Goal: Information Seeking & Learning: Learn about a topic

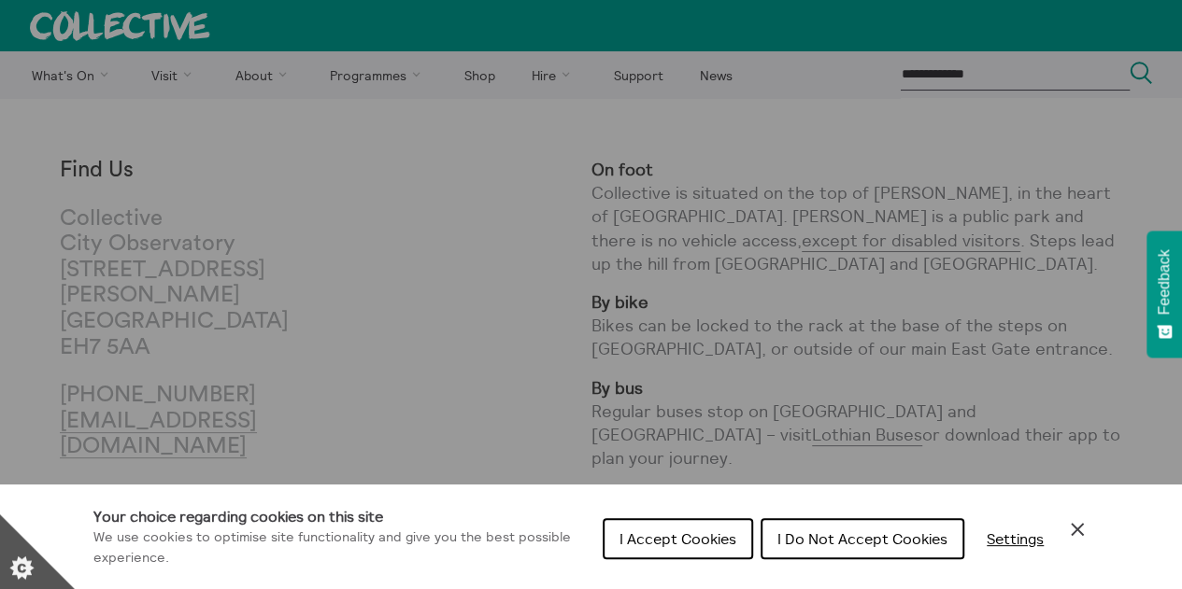
click at [701, 535] on span "I Accept Cookies" at bounding box center [677, 539] width 117 height 19
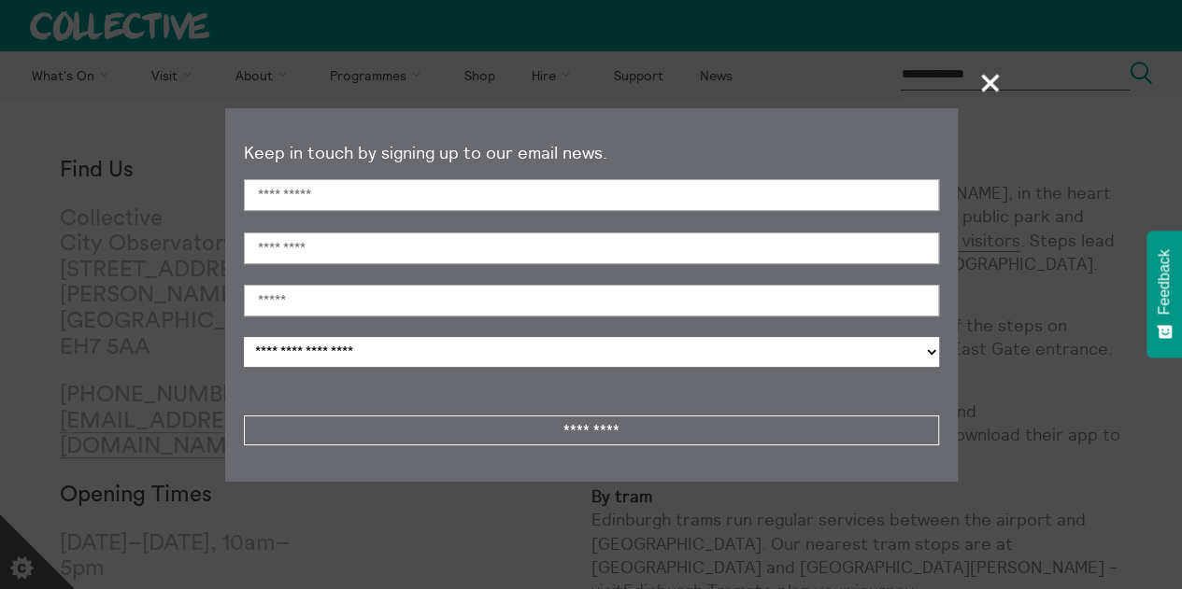
drag, startPoint x: 996, startPoint y: 83, endPoint x: 964, endPoint y: 78, distance: 32.2
click at [964, 78] on section "**********" at bounding box center [591, 294] width 1182 height 589
click at [992, 82] on span "+" at bounding box center [990, 82] width 55 height 55
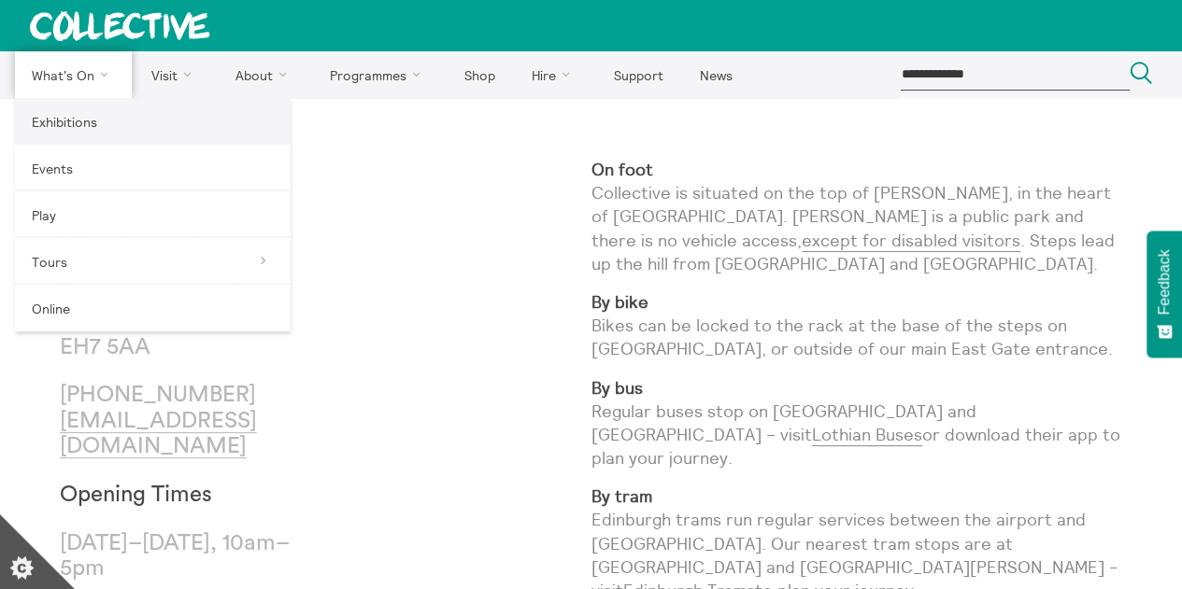
click at [67, 128] on link "Exhibitions" at bounding box center [153, 121] width 276 height 47
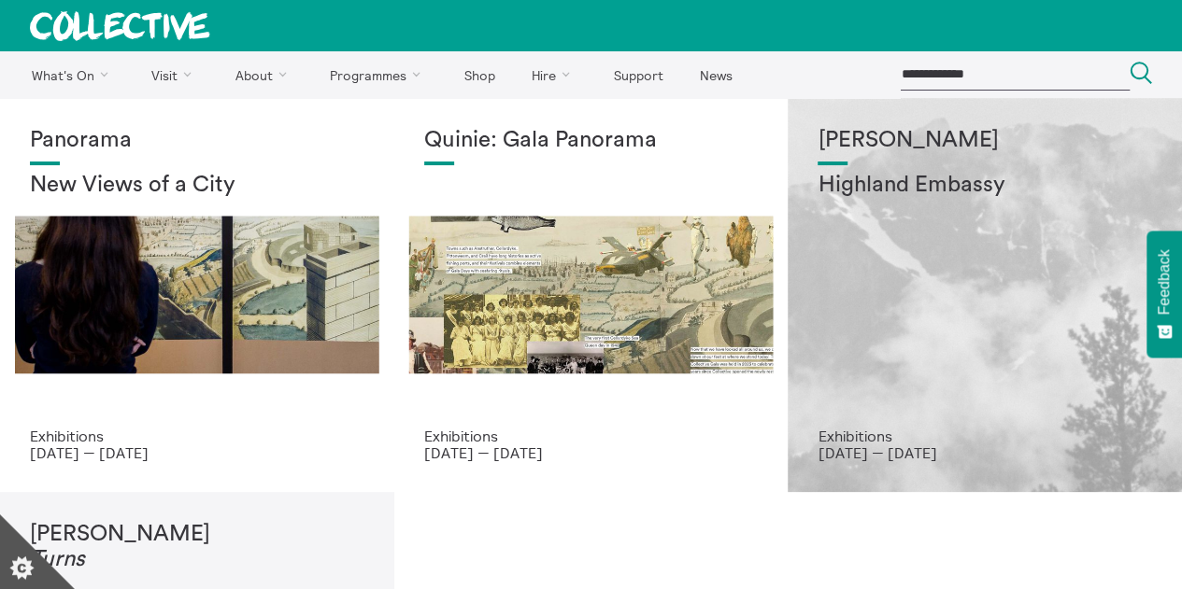
click at [857, 177] on h2 "Highland Embassy" at bounding box center [984, 186] width 334 height 26
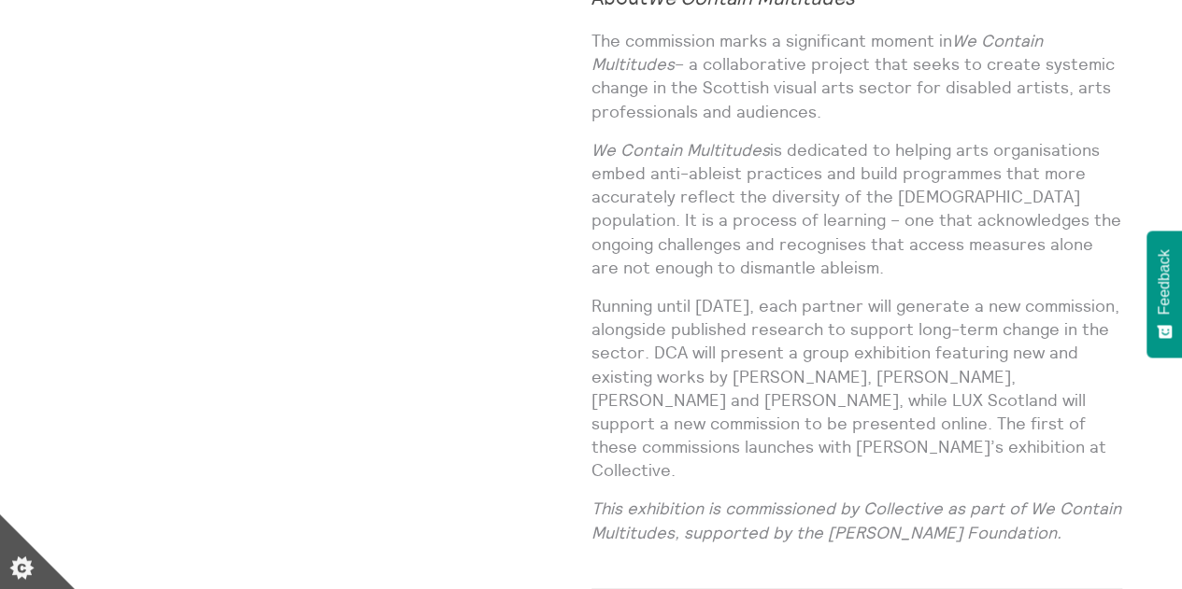
scroll to position [1868, 0]
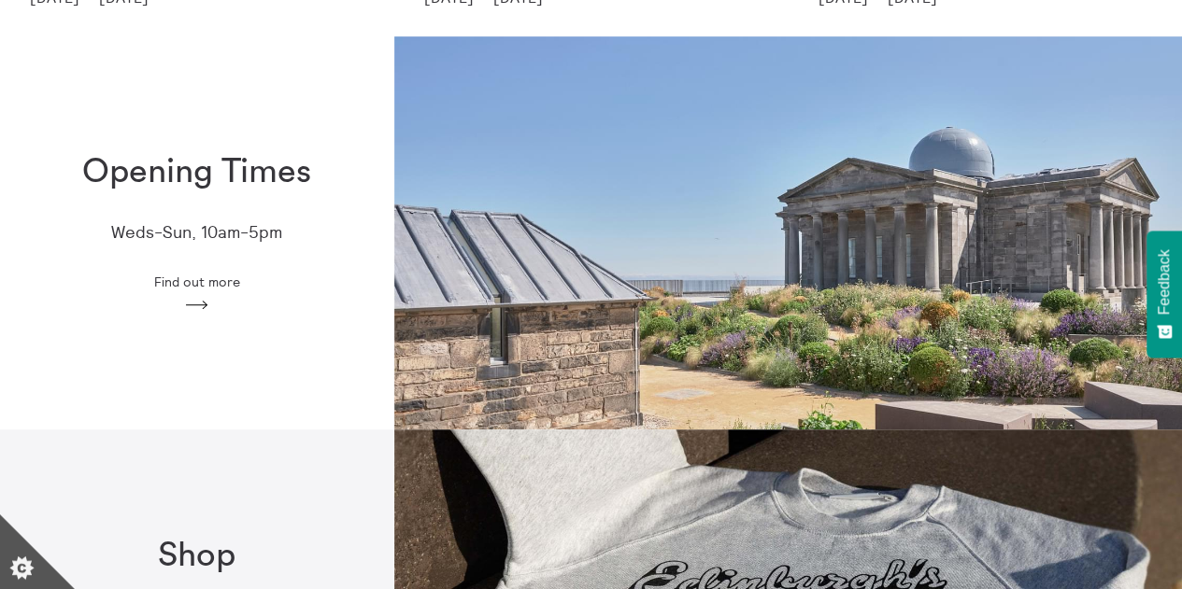
scroll to position [463, 0]
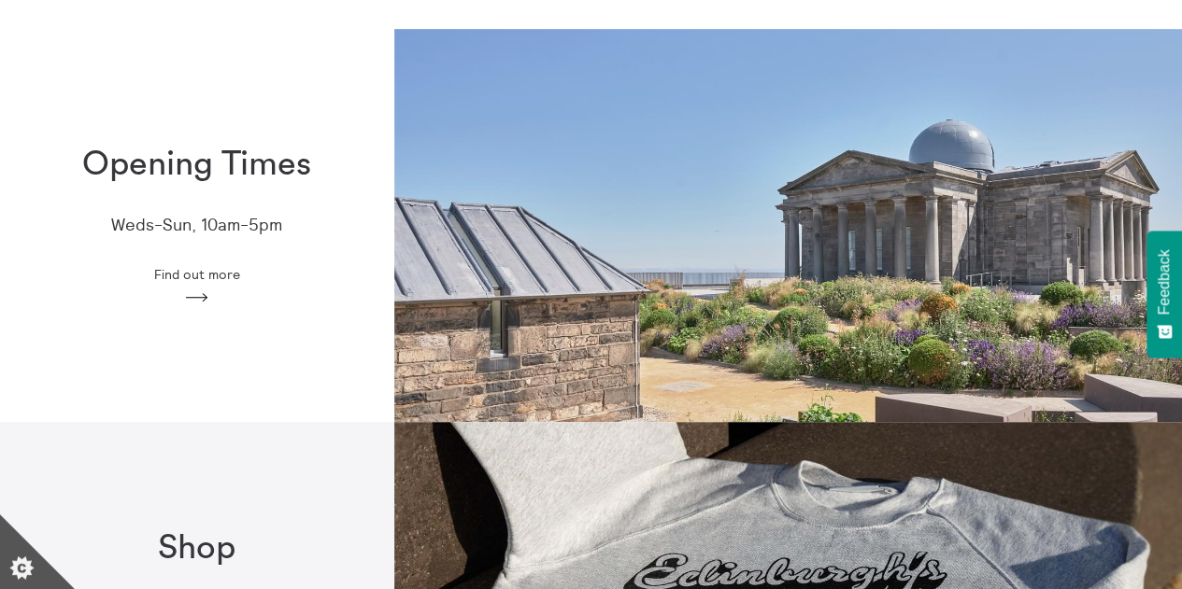
drag, startPoint x: 1154, startPoint y: 257, endPoint x: 1124, endPoint y: 423, distance: 169.1
click at [1124, 423] on body "**********" at bounding box center [591, 550] width 1182 height 2026
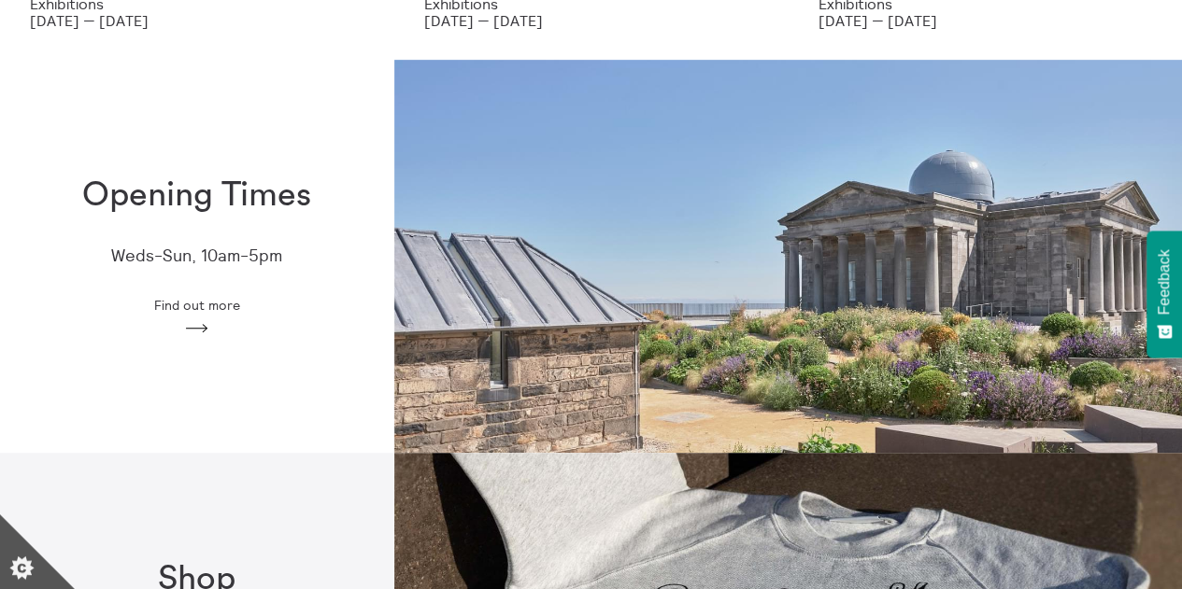
scroll to position [418, 0]
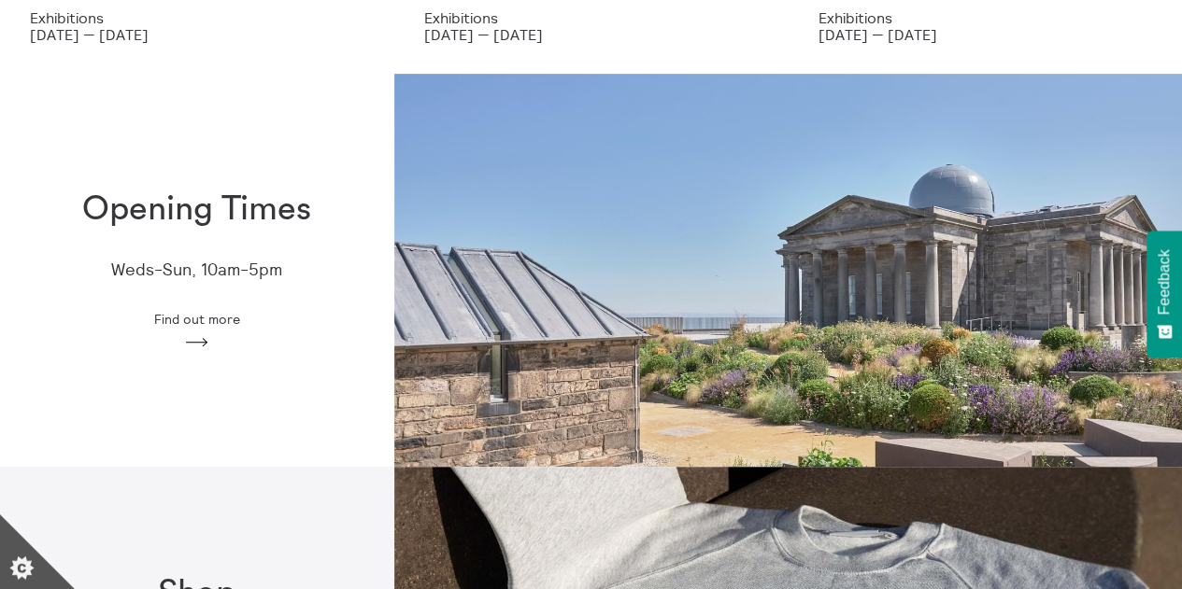
click at [198, 340] on icon "Arrow" at bounding box center [197, 342] width 30 height 17
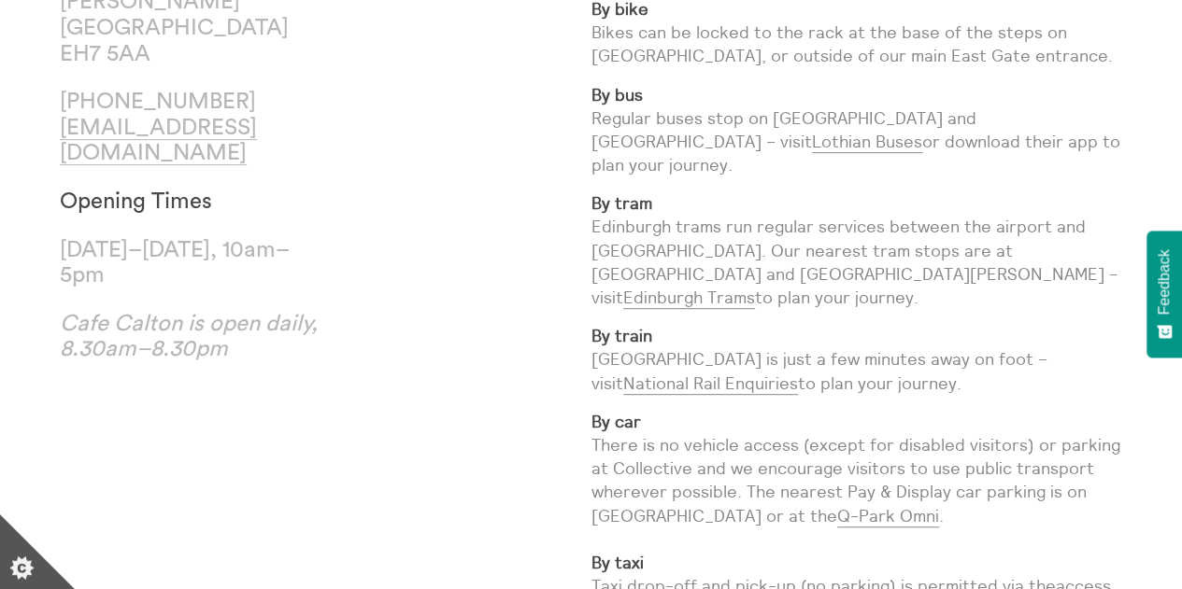
scroll to position [299, 0]
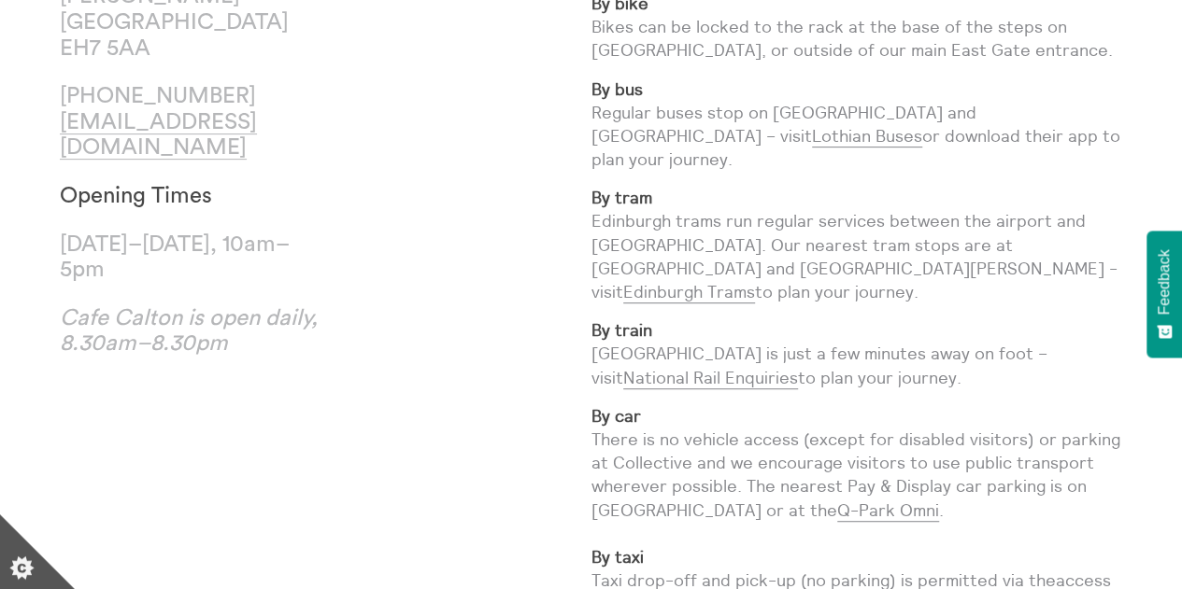
click at [7, 545] on icon "Set cookie preferences" at bounding box center [37, 552] width 75 height 75
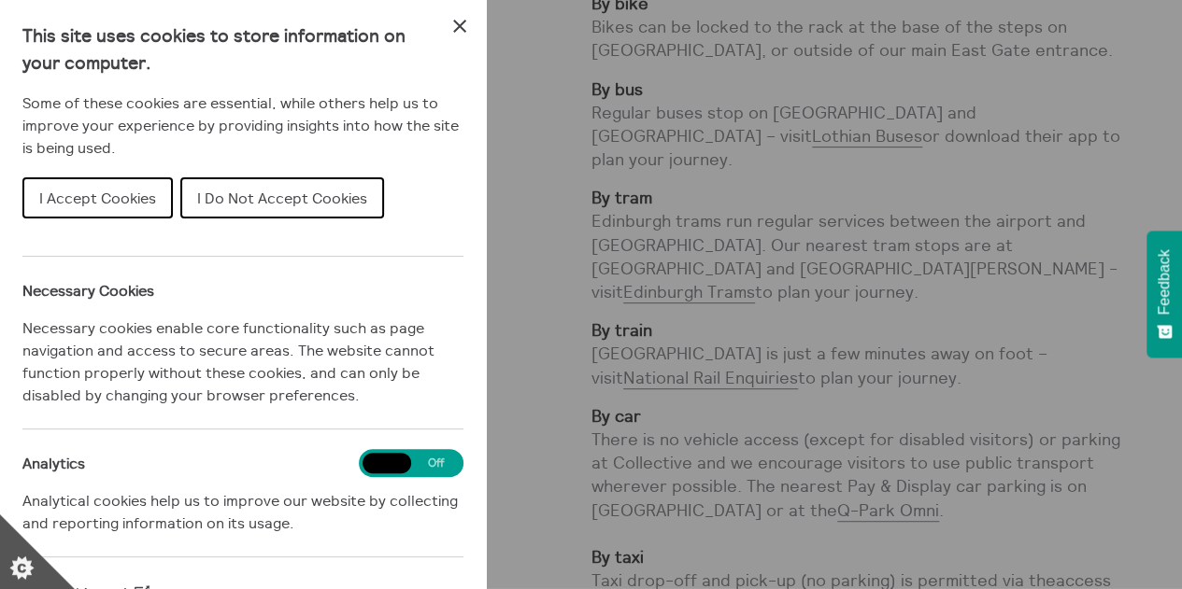
click at [927, 290] on div "Cookie preferences" at bounding box center [591, 294] width 1182 height 589
click at [448, 23] on icon "Close Cookie Control" at bounding box center [459, 26] width 22 height 22
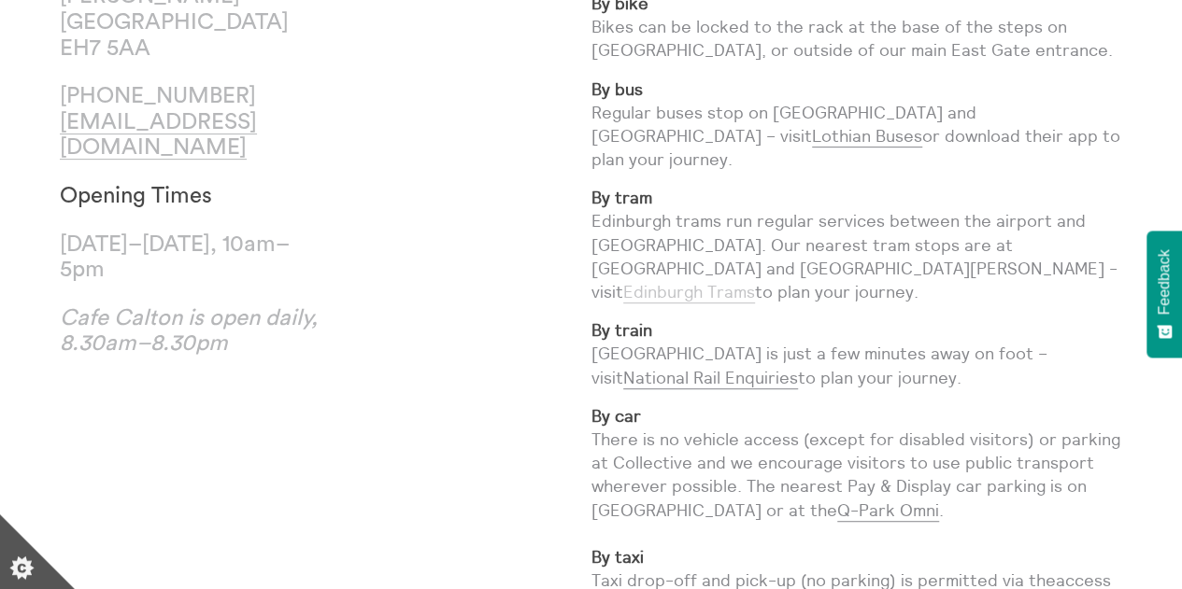
click at [755, 281] on link "Edinburgh Trams" at bounding box center [689, 292] width 132 height 22
